Goal: Task Accomplishment & Management: Use online tool/utility

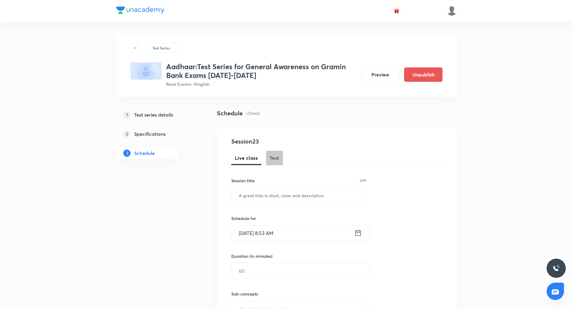
click at [276, 156] on span "Test" at bounding box center [275, 158] width 10 height 7
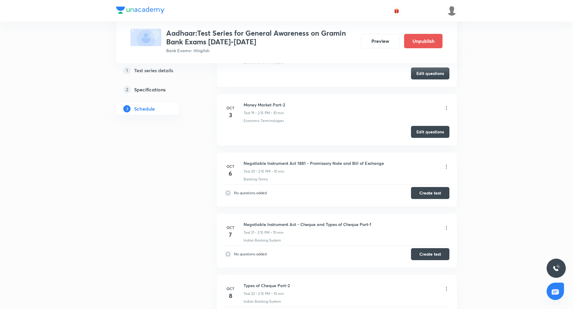
scroll to position [1360, 0]
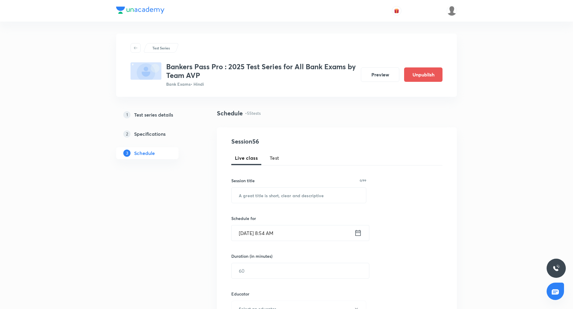
click at [275, 155] on span "Test" at bounding box center [275, 158] width 10 height 7
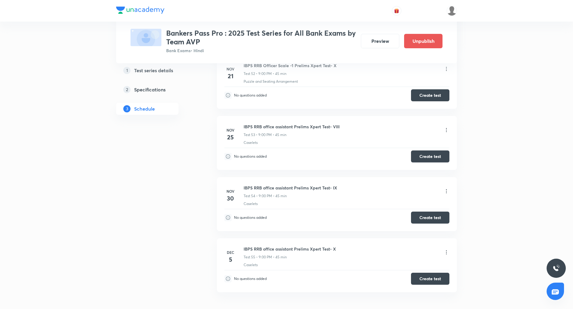
scroll to position [4392, 0]
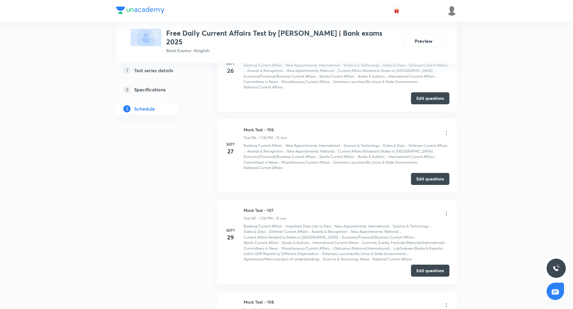
scroll to position [9888, 0]
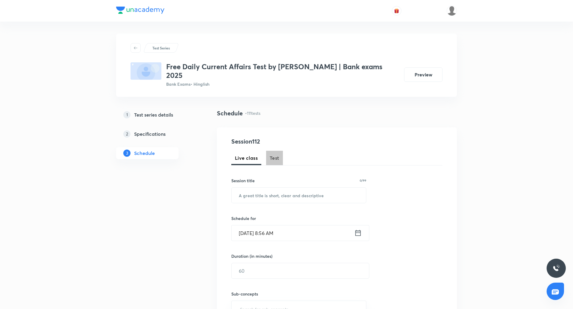
click at [277, 155] on span "Test" at bounding box center [275, 158] width 10 height 7
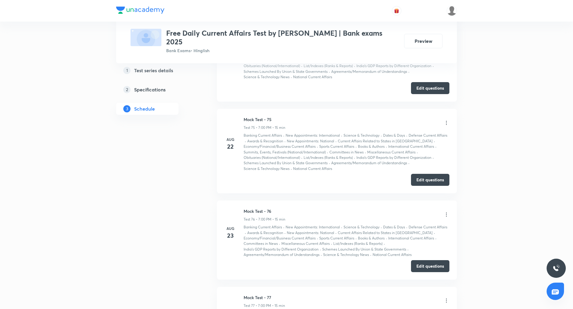
scroll to position [6949, 0]
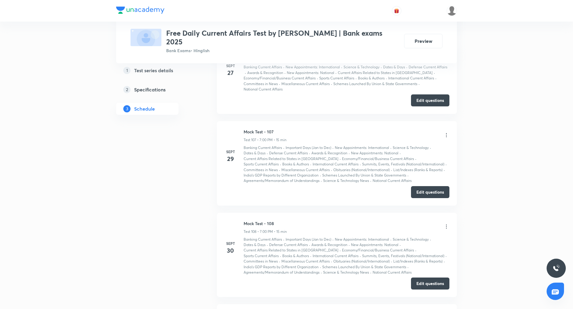
scroll to position [9927, 0]
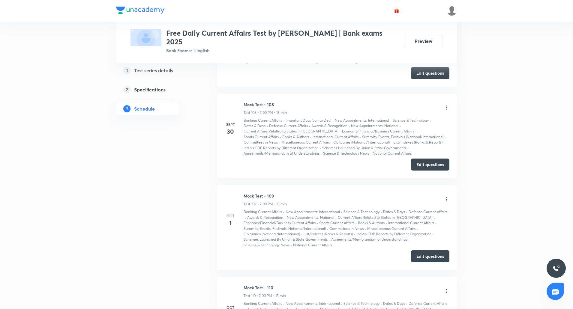
drag, startPoint x: 244, startPoint y: 184, endPoint x: 281, endPoint y: 186, distance: 36.7
copy h6 "Mock Test - 111"
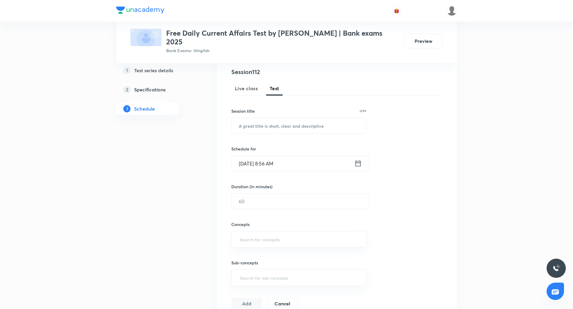
scroll to position [0, 0]
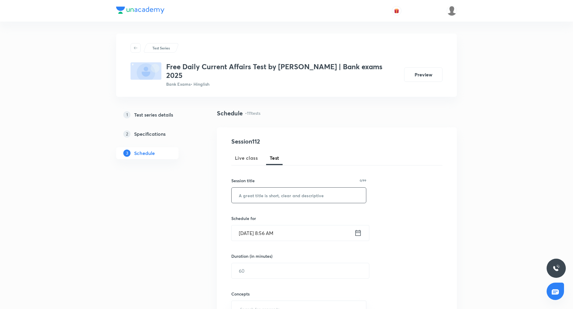
click at [291, 188] on input "text" at bounding box center [299, 195] width 134 height 15
paste input "Mock Test - 111"
type input "Mock Test - 112"
click at [246, 226] on input "Oct 4, 2025, 8:56 AM" at bounding box center [293, 233] width 123 height 15
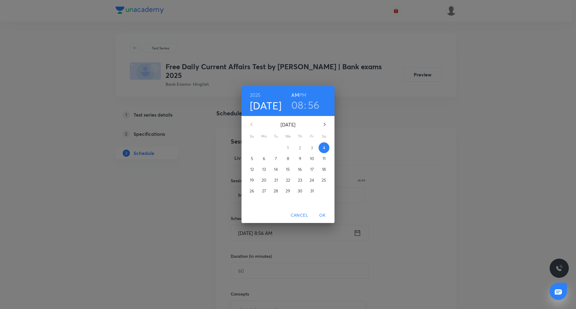
click at [303, 95] on h6 "PM" at bounding box center [302, 95] width 7 height 8
click at [320, 215] on span "OK" at bounding box center [322, 216] width 14 height 8
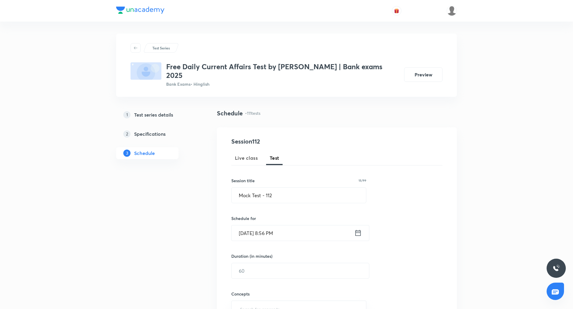
click at [273, 226] on input "Oct 4, 2025, 8:56 PM" at bounding box center [293, 233] width 123 height 15
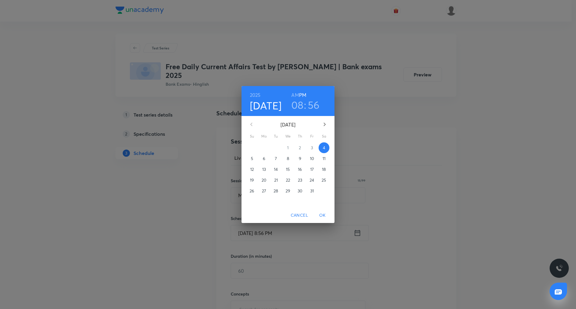
click at [301, 104] on h3 "08" at bounding box center [297, 105] width 12 height 13
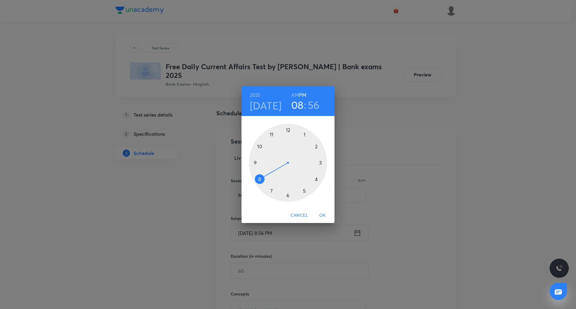
click at [272, 191] on div at bounding box center [288, 163] width 78 height 78
click at [287, 130] on div at bounding box center [288, 163] width 78 height 78
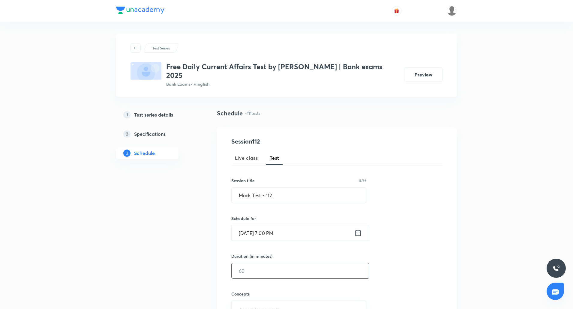
click at [266, 263] on input "text" at bounding box center [300, 270] width 137 height 15
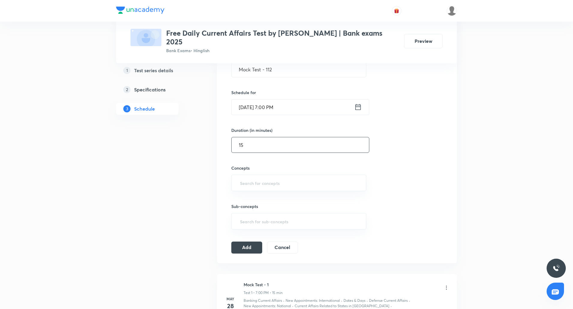
scroll to position [127, 0]
type input "15"
click at [270, 177] on input "text" at bounding box center [299, 182] width 120 height 11
type input "cu"
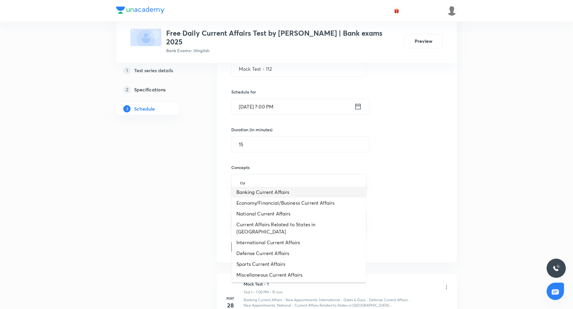
click at [272, 191] on li "Banking Current Affairs" at bounding box center [299, 192] width 134 height 11
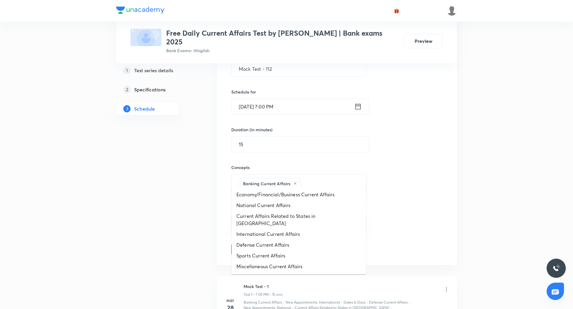
click at [316, 178] on input "text" at bounding box center [329, 183] width 57 height 11
click at [306, 195] on li "Economy/Financial/Business Current Affairs" at bounding box center [299, 194] width 134 height 11
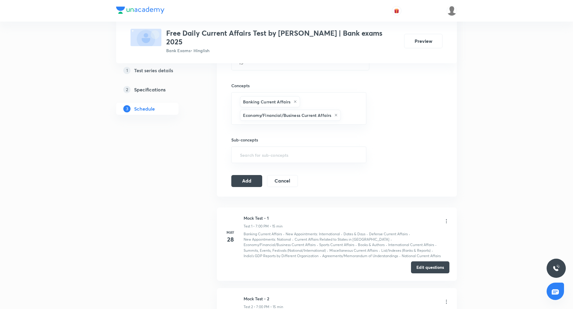
scroll to position [209, 0]
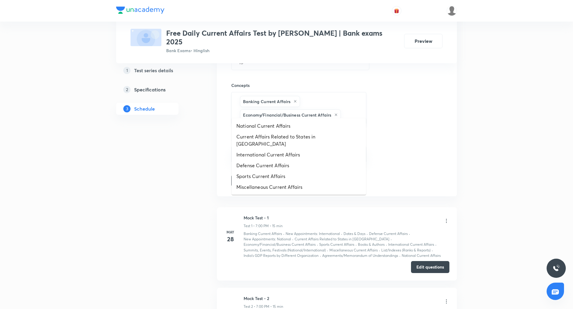
click at [352, 110] on input "text" at bounding box center [350, 115] width 17 height 11
click at [329, 125] on li "National Current Affairs" at bounding box center [299, 126] width 134 height 11
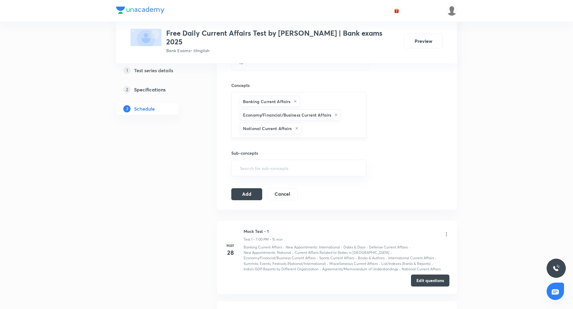
click at [339, 123] on input "text" at bounding box center [331, 128] width 56 height 11
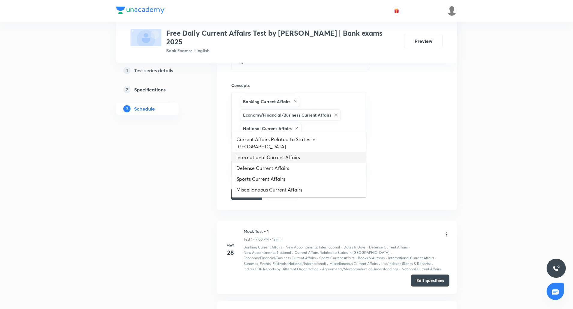
click at [292, 152] on li "International Current Affairs" at bounding box center [299, 157] width 134 height 11
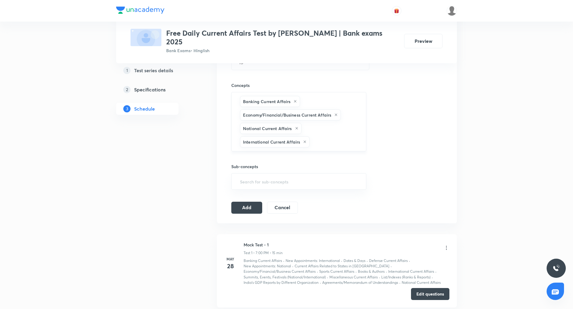
click at [323, 137] on input "text" at bounding box center [335, 142] width 48 height 11
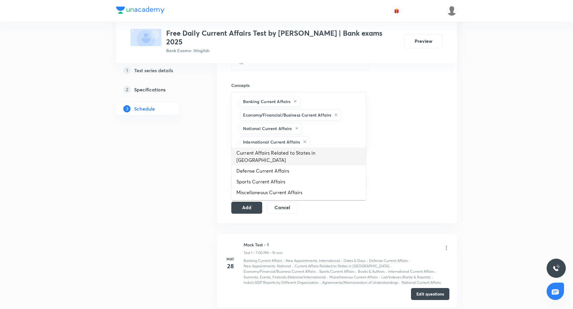
click at [307, 149] on li "Current Affairs Related to States in [GEOGRAPHIC_DATA]" at bounding box center [299, 157] width 134 height 18
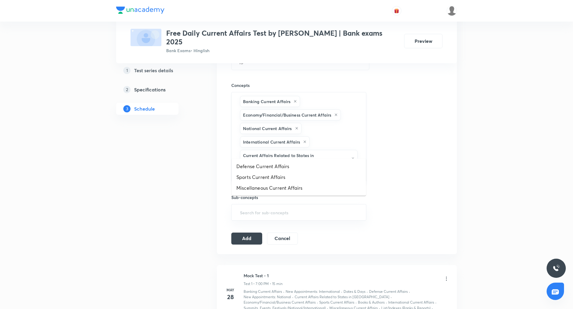
click at [351, 169] on input "text" at bounding box center [299, 174] width 120 height 11
click at [304, 162] on li "Defense Current Affairs" at bounding box center [299, 166] width 134 height 11
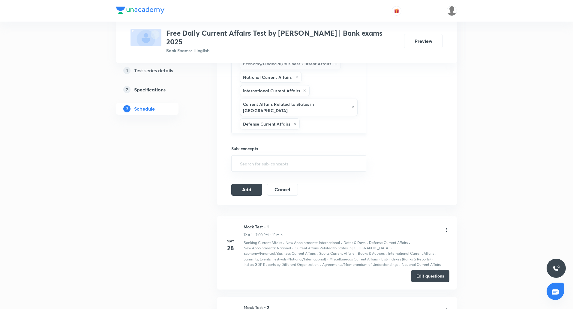
scroll to position [263, 0]
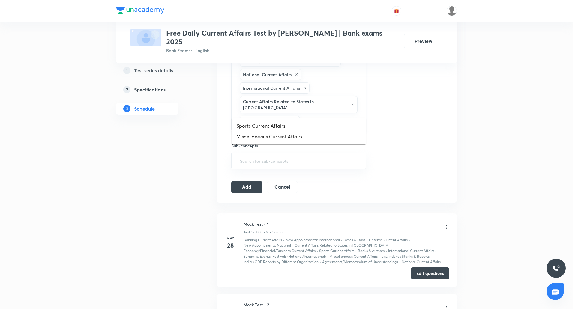
click at [323, 116] on input "text" at bounding box center [330, 121] width 58 height 11
click at [302, 123] on li "Sports Current Affairs" at bounding box center [299, 126] width 134 height 11
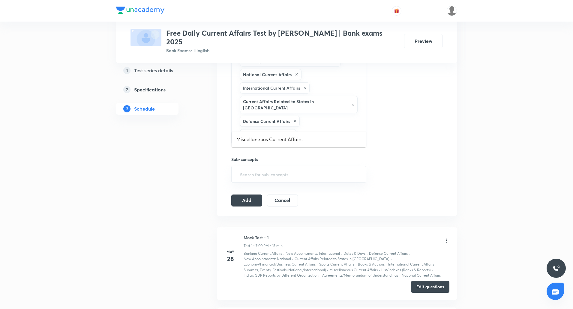
click at [334, 129] on input "text" at bounding box center [328, 134] width 62 height 11
click at [287, 143] on li "Miscellaneous Current Affairs" at bounding box center [299, 139] width 134 height 11
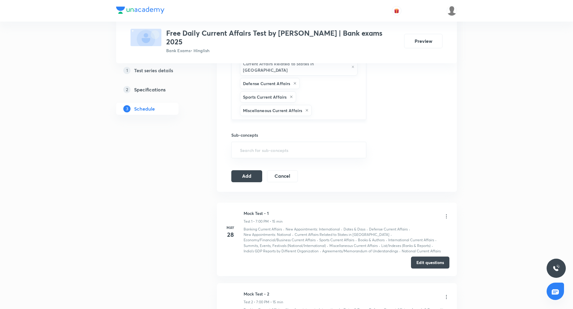
scroll to position [306, 0]
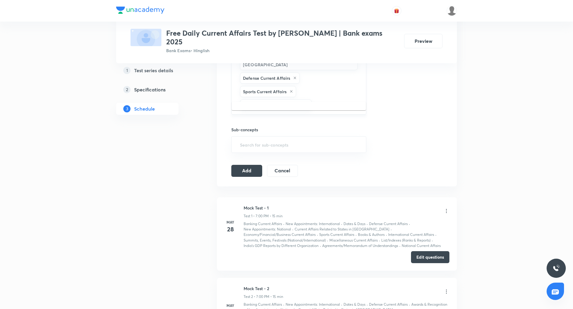
click at [339, 100] on input "text" at bounding box center [336, 105] width 46 height 11
type input "new"
click at [306, 109] on li "New Appointments: National" at bounding box center [299, 109] width 134 height 11
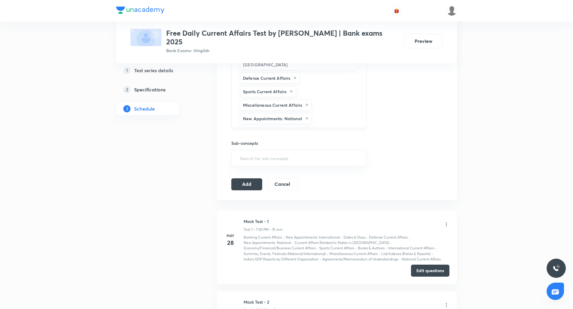
click at [339, 113] on input "text" at bounding box center [336, 118] width 46 height 11
click at [290, 125] on li "New Appointments: International" at bounding box center [299, 123] width 134 height 11
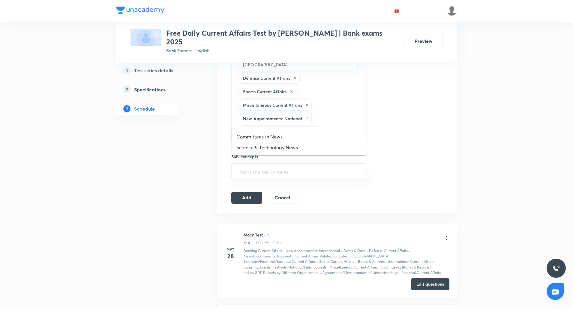
click at [328, 127] on input "text" at bounding box center [340, 132] width 38 height 11
click at [297, 136] on li "Committees in News" at bounding box center [299, 136] width 134 height 11
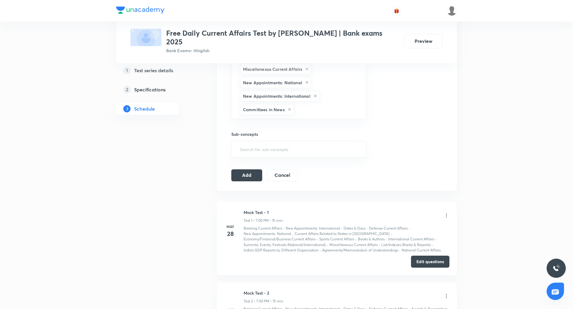
scroll to position [355, 0]
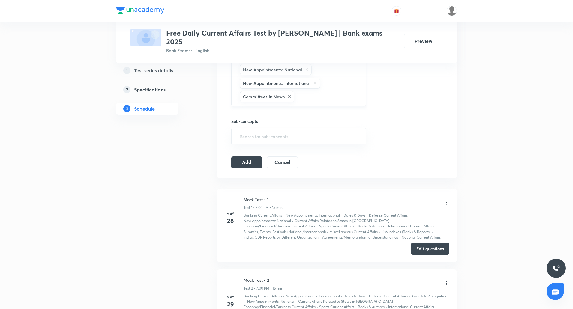
click at [331, 91] on input "text" at bounding box center [327, 96] width 63 height 11
click at [318, 100] on li "Science & Technology News" at bounding box center [299, 101] width 134 height 11
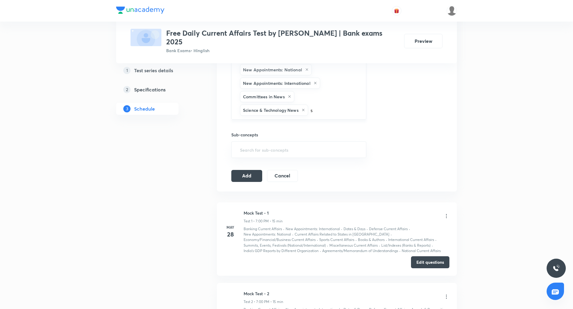
type input "su"
click at [312, 116] on li "Summits, Events, Festivals (National/International)" at bounding box center [299, 115] width 134 height 11
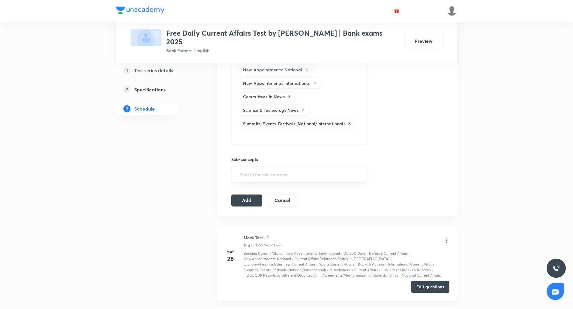
type input "s"
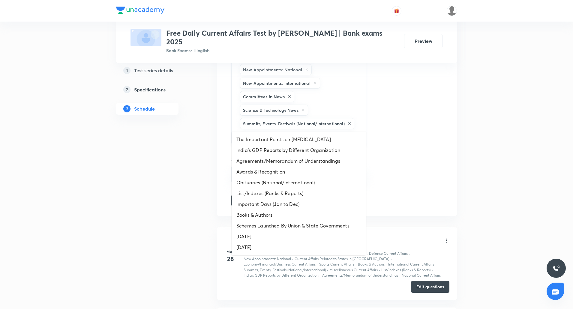
type input "ag"
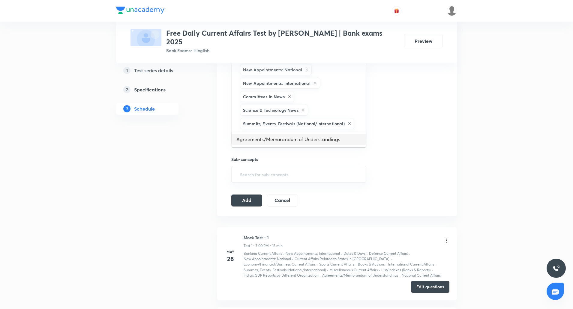
click at [318, 140] on li "Agreements/Memorandum of Understandings" at bounding box center [299, 139] width 134 height 11
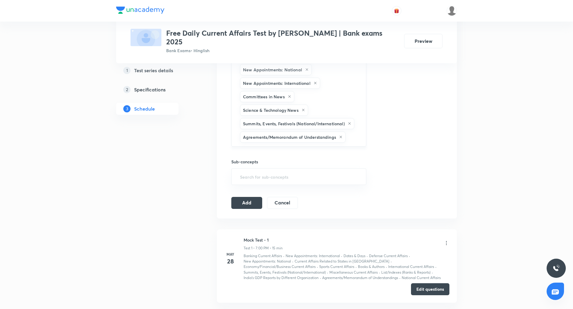
click at [353, 132] on input "text" at bounding box center [353, 137] width 12 height 11
type input "r"
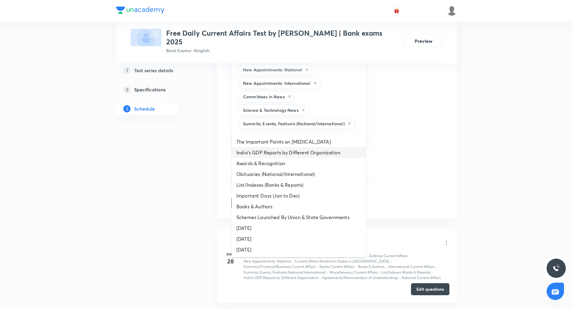
click at [298, 151] on li "India’s GDP Reports by Different Organization" at bounding box center [299, 152] width 134 height 11
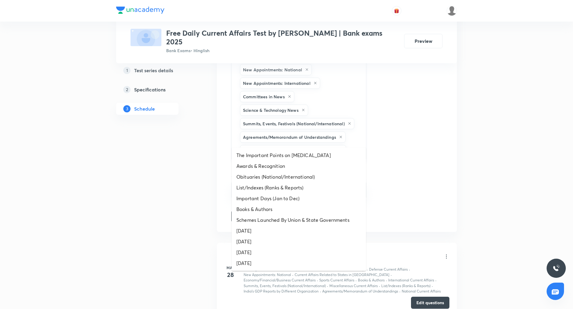
click at [358, 145] on input "text" at bounding box center [352, 150] width 11 height 11
click at [297, 166] on li "Awards & Recognition" at bounding box center [299, 166] width 134 height 11
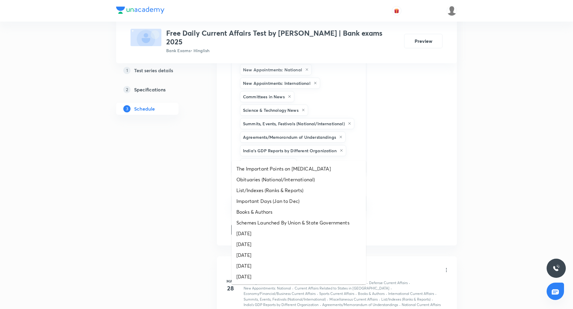
click at [345, 159] on input "text" at bounding box center [328, 164] width 61 height 11
click at [291, 180] on li "Obituaries (National/International)" at bounding box center [299, 179] width 134 height 11
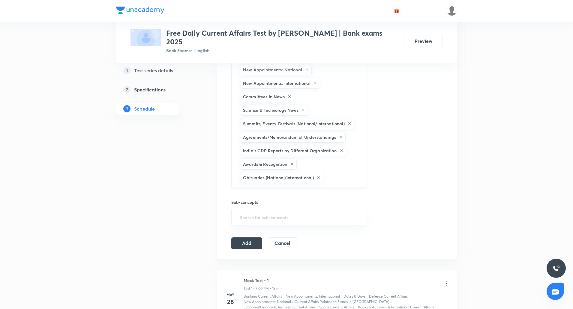
click at [337, 172] on input "text" at bounding box center [342, 177] width 34 height 11
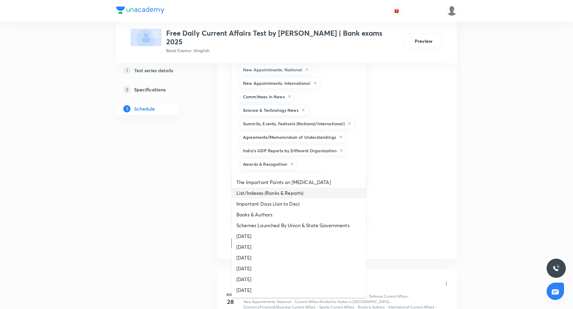
click at [288, 192] on li "List/Indexes (Ranks & Reports)" at bounding box center [299, 193] width 134 height 11
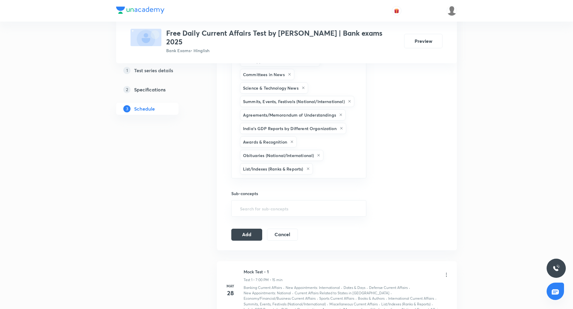
scroll to position [381, 0]
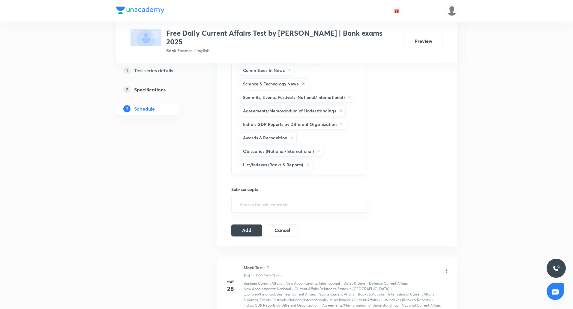
click at [329, 159] on input "text" at bounding box center [336, 164] width 45 height 11
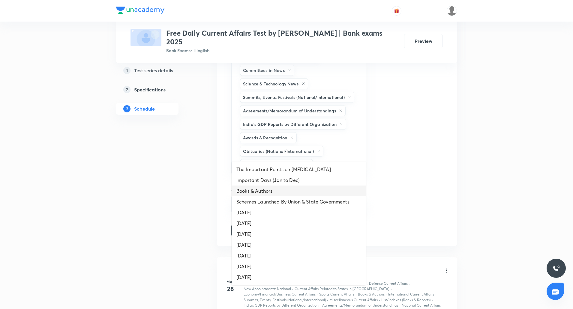
click at [307, 193] on li "Books & Authors" at bounding box center [299, 191] width 134 height 11
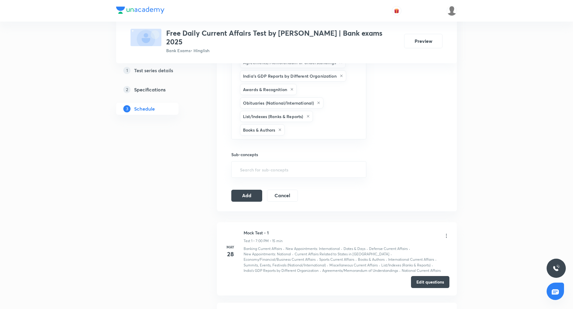
scroll to position [431, 0]
click at [335, 121] on div "Banking Current Affairs Economy/Financial/Business Current Affairs National Cur…" at bounding box center [298, 4] width 135 height 268
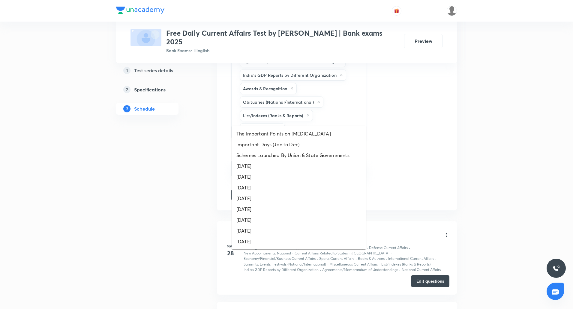
click at [311, 124] on input "text" at bounding box center [322, 129] width 73 height 11
click at [292, 158] on li "Schemes Launched By Union & State Governments" at bounding box center [299, 155] width 134 height 11
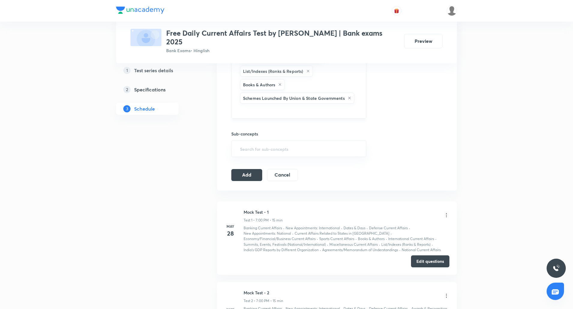
scroll to position [476, 0]
click at [297, 104] on input "text" at bounding box center [299, 109] width 120 height 11
type input "a"
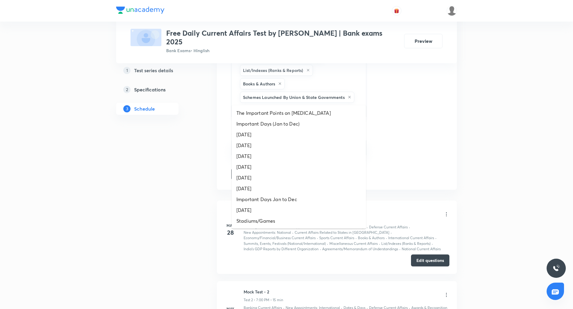
type input "day"
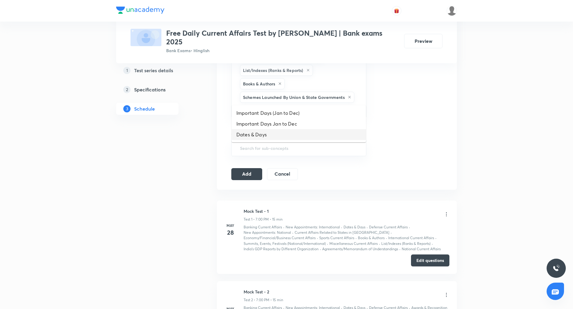
click at [257, 135] on li "Dates & Days" at bounding box center [299, 134] width 134 height 11
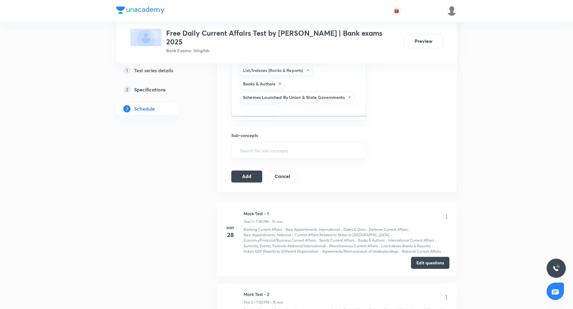
type input "b"
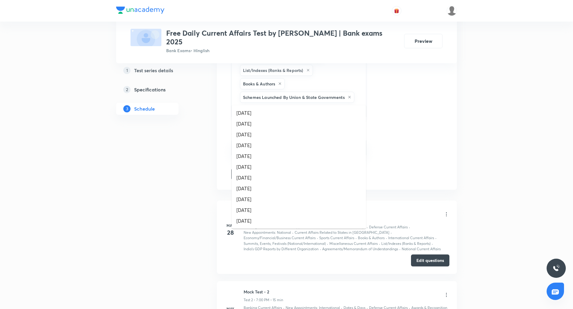
type input "day"
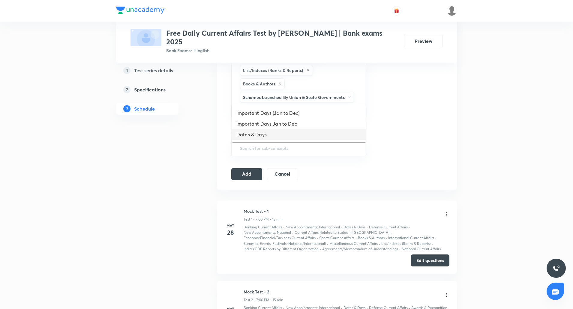
click at [277, 133] on li "Dates & Days" at bounding box center [299, 134] width 134 height 11
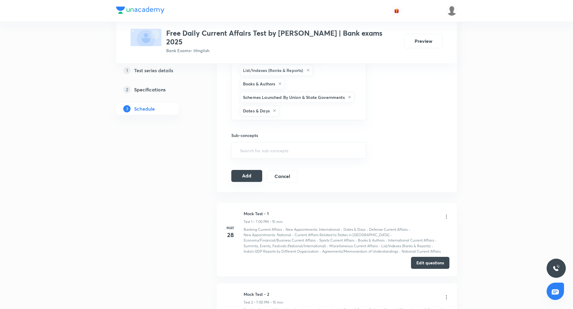
click at [251, 170] on button "Add" at bounding box center [246, 176] width 31 height 12
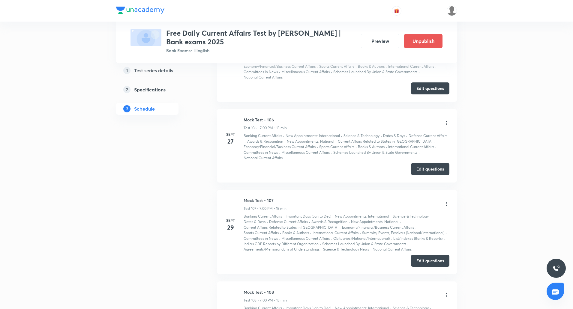
scroll to position [9786, 0]
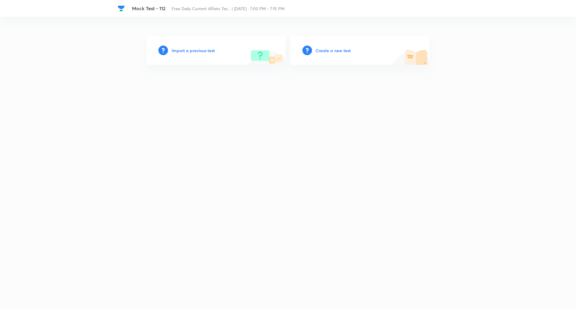
click at [189, 48] on h6 "Import a previous test" at bounding box center [193, 50] width 43 height 6
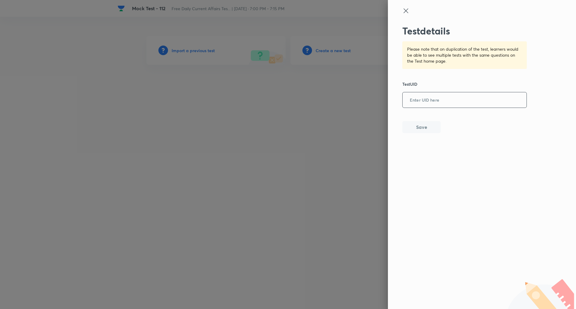
click at [421, 105] on input "text" at bounding box center [465, 100] width 124 height 15
paste input "QZ3DUDLWY5"
type input "QZ3DUDLWY5"
click at [425, 129] on button "Save" at bounding box center [421, 127] width 38 height 12
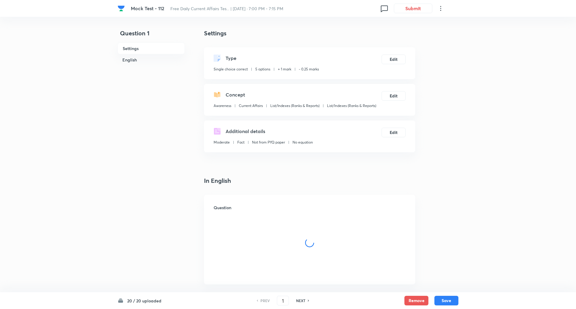
checkbox input "true"
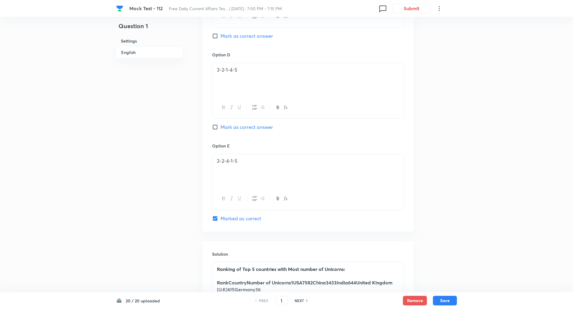
scroll to position [630, 0]
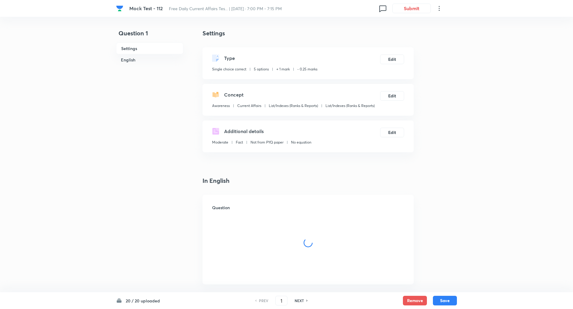
checkbox input "true"
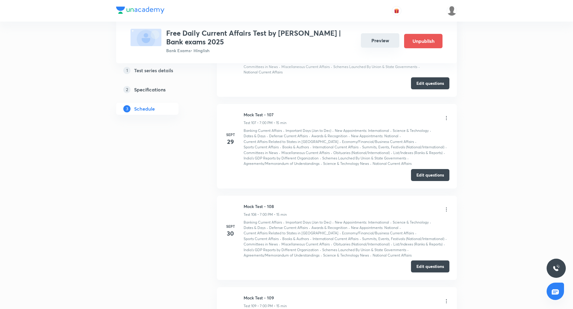
click at [377, 42] on button "Preview" at bounding box center [380, 40] width 38 height 14
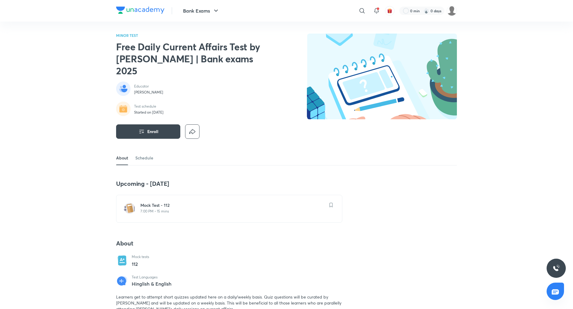
click at [159, 204] on div "Mock Test - 112 7:00 PM • 15 mins" at bounding box center [229, 209] width 226 height 28
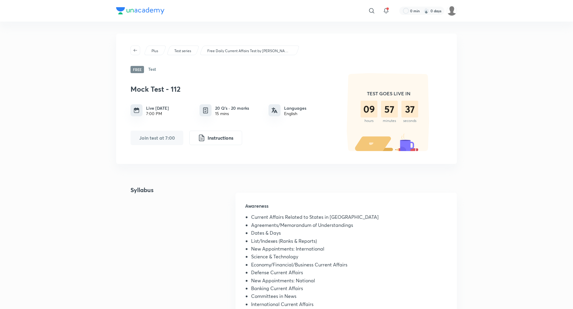
click at [71, 116] on div "​ 0 min 0 days Plus Test series Free Daily Current Affairs Test by Abhijeet Mis…" at bounding box center [286, 307] width 573 height 615
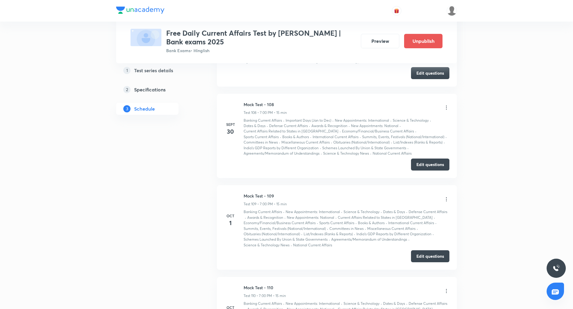
scroll to position [9988, 0]
